Goal: Task Accomplishment & Management: Manage account settings

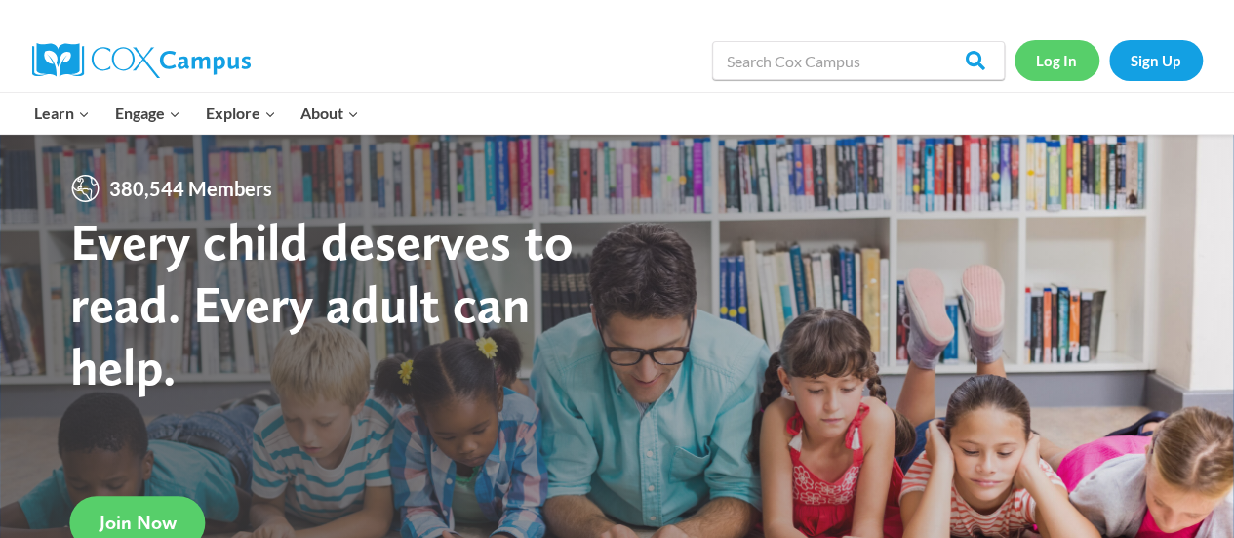
click at [1036, 65] on link "Log In" at bounding box center [1057, 60] width 85 height 40
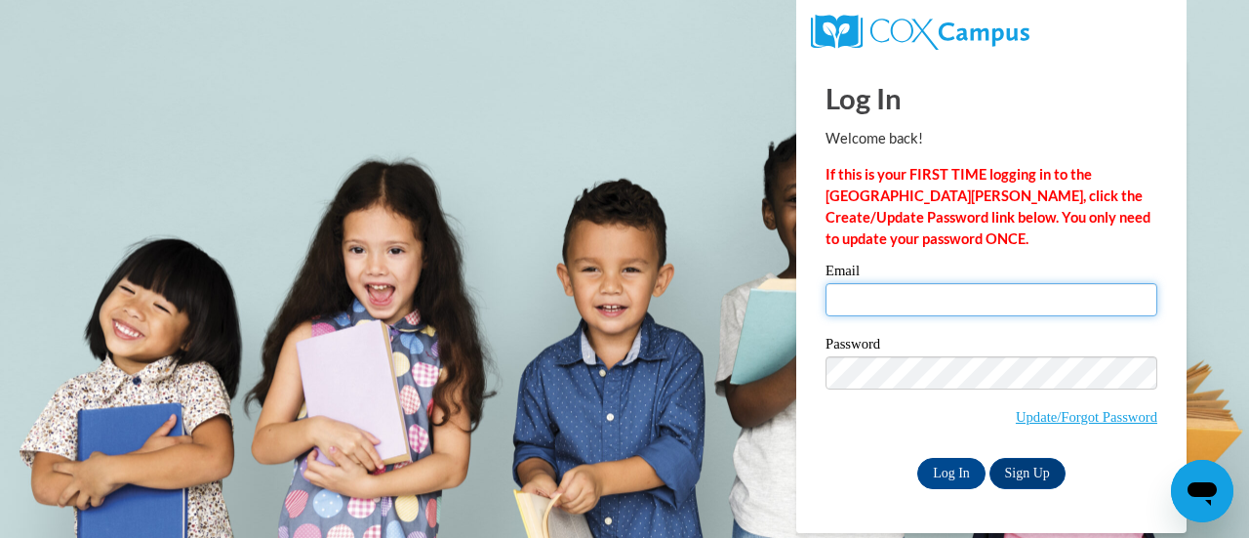
click at [864, 305] on input "Email" at bounding box center [991, 299] width 332 height 33
type input "stephanie.gelmi@rusd.org"
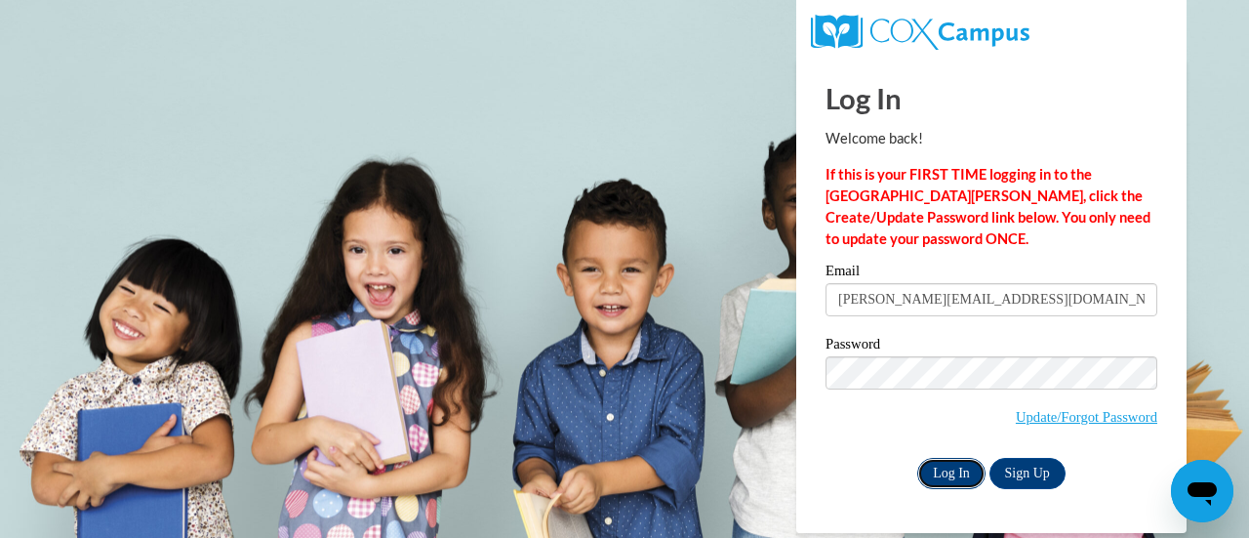
click at [940, 458] on input "Log In" at bounding box center [951, 473] width 68 height 31
click at [938, 469] on input "Log In" at bounding box center [951, 473] width 68 height 31
click at [935, 473] on input "Log In" at bounding box center [951, 473] width 68 height 31
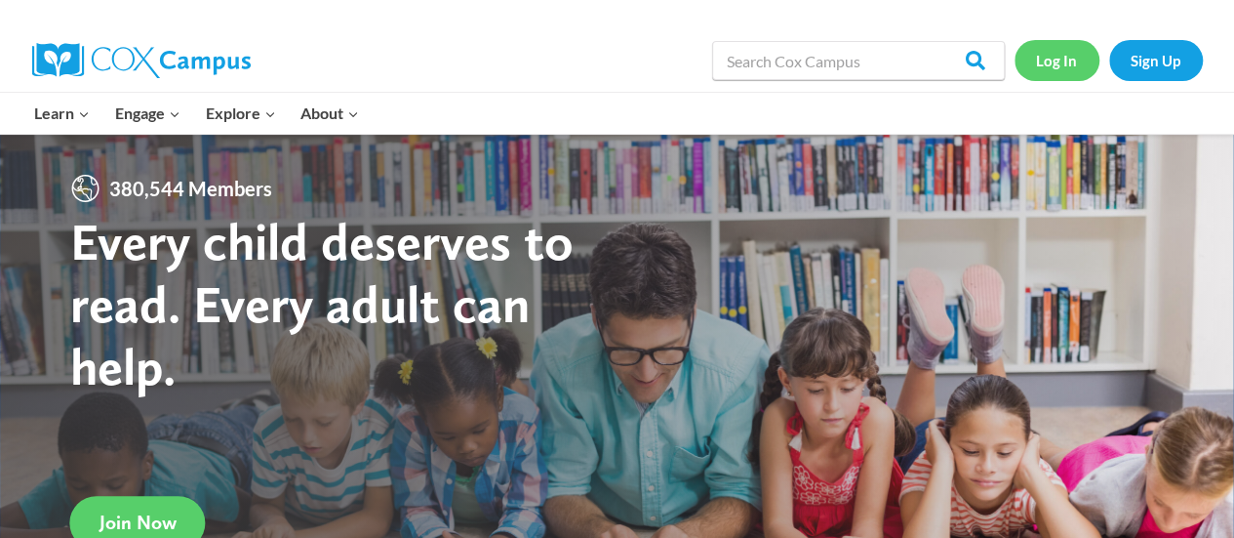
click at [1044, 69] on link "Log In" at bounding box center [1057, 60] width 85 height 40
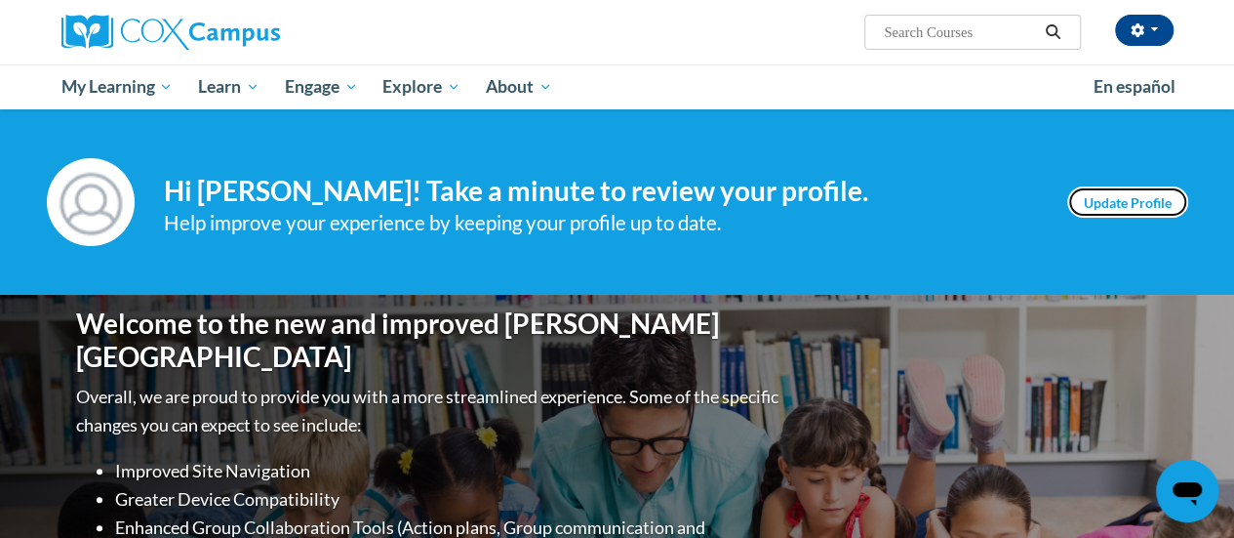
click at [1079, 198] on link "Update Profile" at bounding box center [1127, 201] width 121 height 31
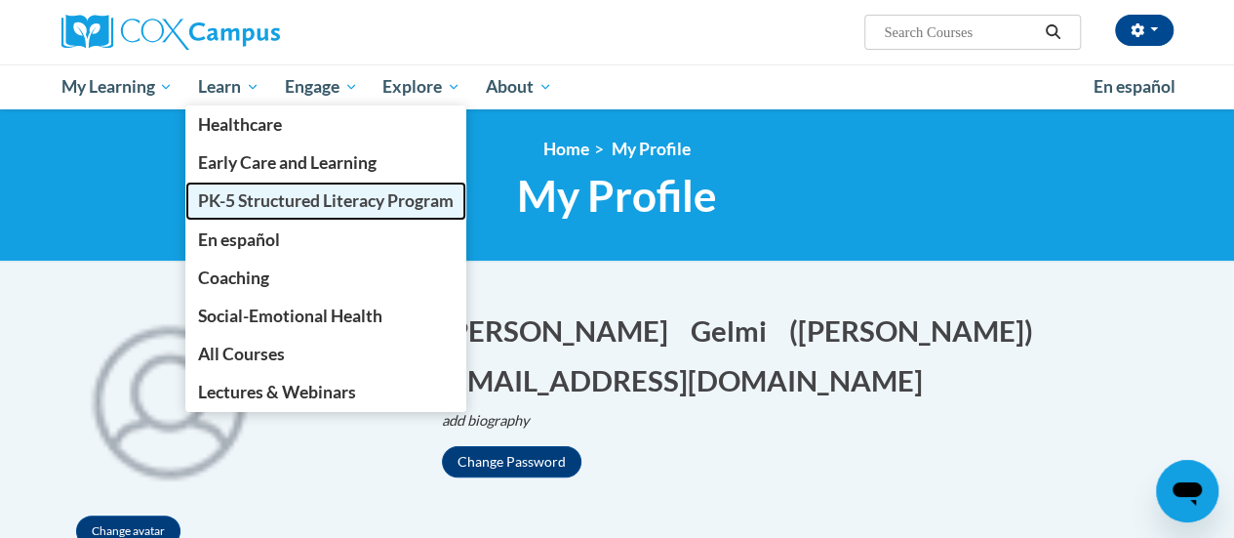
click at [208, 193] on span "PK-5 Structured Literacy Program" at bounding box center [326, 200] width 256 height 20
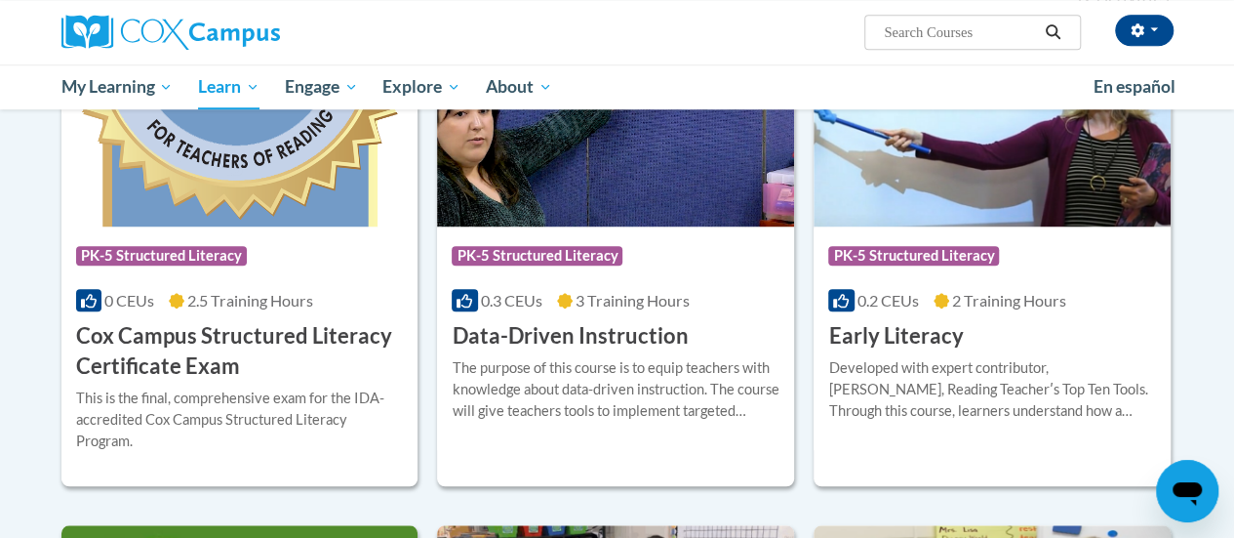
scroll to position [723, 0]
